Goal: Check status

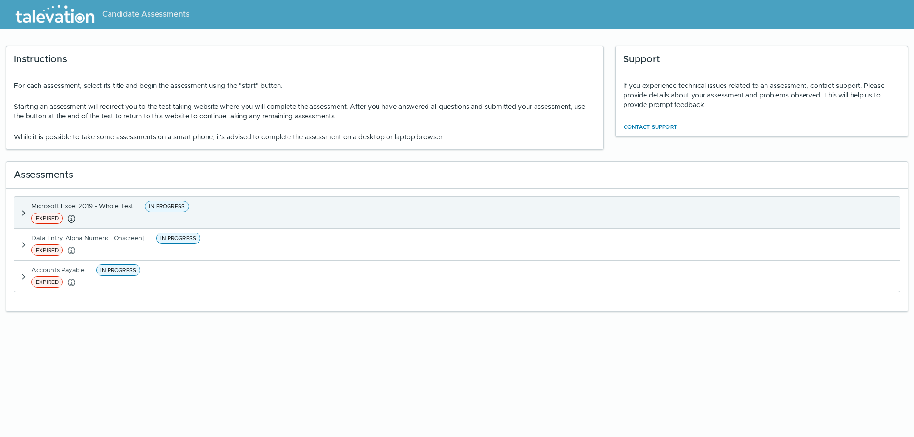
click at [170, 206] on span "IN PROGRESS" at bounding box center [167, 206] width 44 height 11
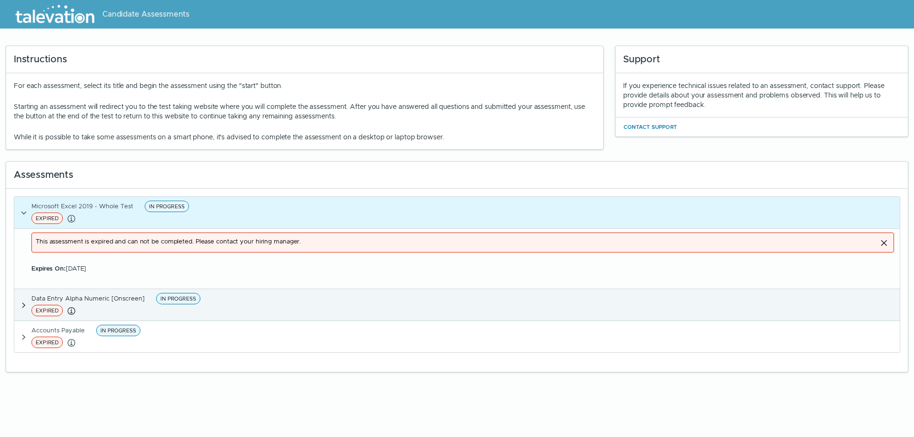
click at [185, 299] on span "IN PROGRESS" at bounding box center [178, 298] width 44 height 11
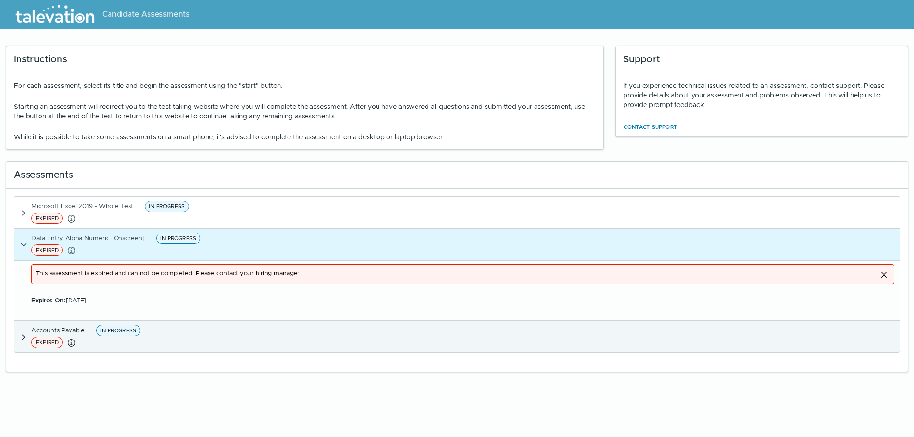
click at [112, 332] on span "IN PROGRESS" at bounding box center [118, 330] width 44 height 11
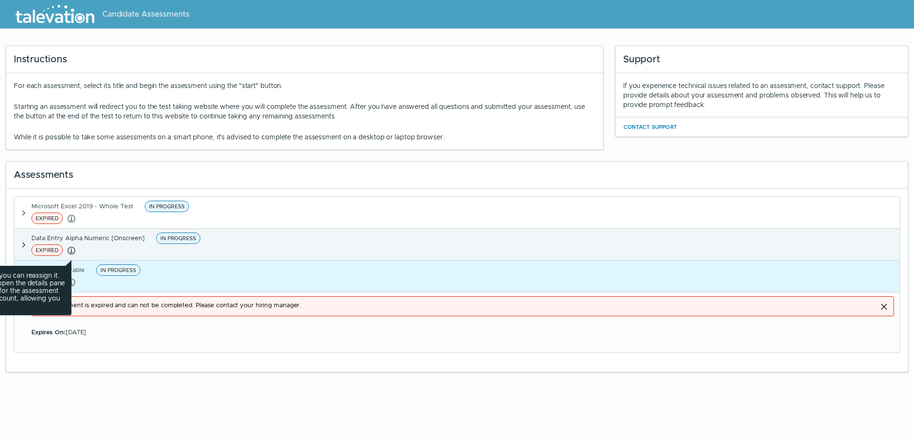
click at [71, 256] on icon "button" at bounding box center [71, 250] width 11 height 11
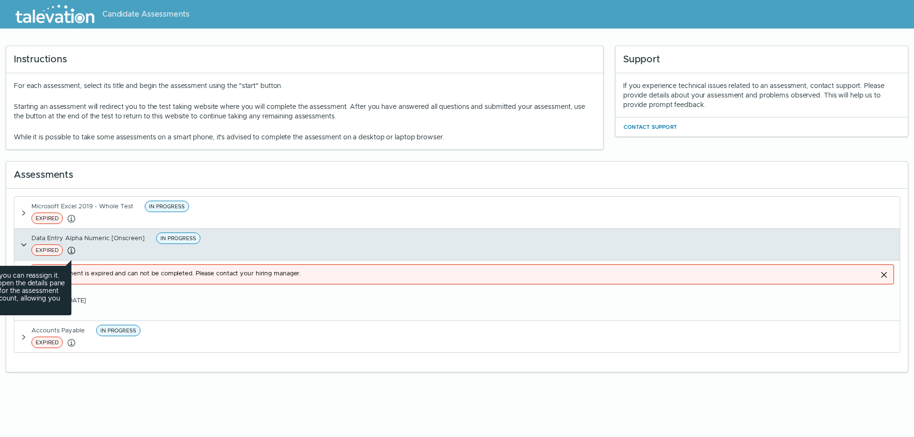
click at [72, 253] on icon "button" at bounding box center [71, 250] width 11 height 11
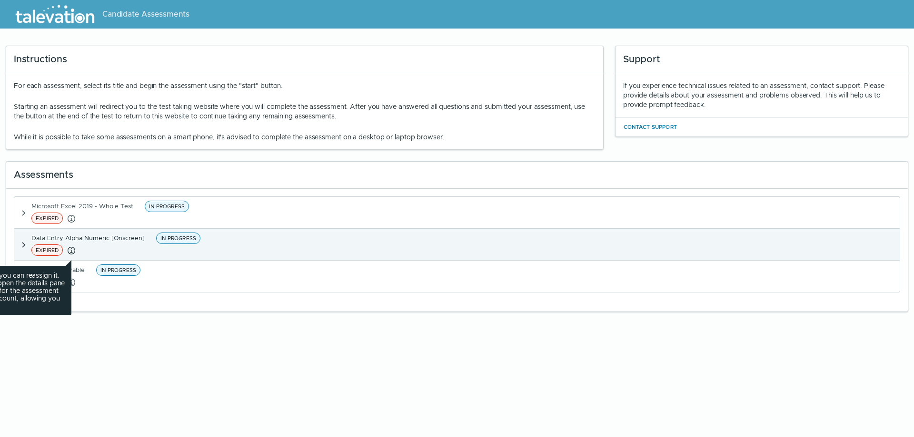
click at [72, 253] on icon "button" at bounding box center [71, 250] width 11 height 11
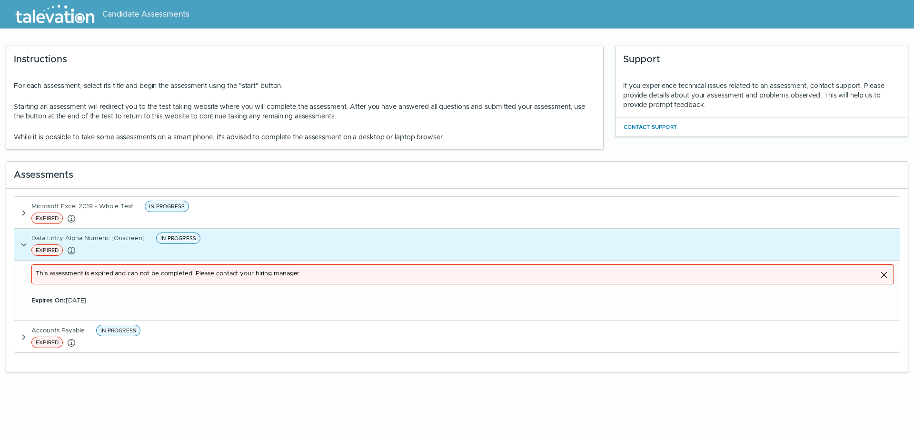
click at [138, 283] on div "This assessment is expired and can not be completed. Please contact your hiring…" at bounding box center [454, 274] width 837 height 19
click at [142, 274] on div "This assessment is expired and can not be completed. Please contact your hiring…" at bounding box center [454, 274] width 837 height 19
click at [122, 296] on div "Expires On: [DATE]" at bounding box center [462, 301] width 863 height 10
click at [289, 193] on div "Microsoft Excel 2019 - Whole Test IN PROGRESS EXPIRED If an assessment has expi…" at bounding box center [457, 280] width 902 height 183
